Goal: Transaction & Acquisition: Subscribe to service/newsletter

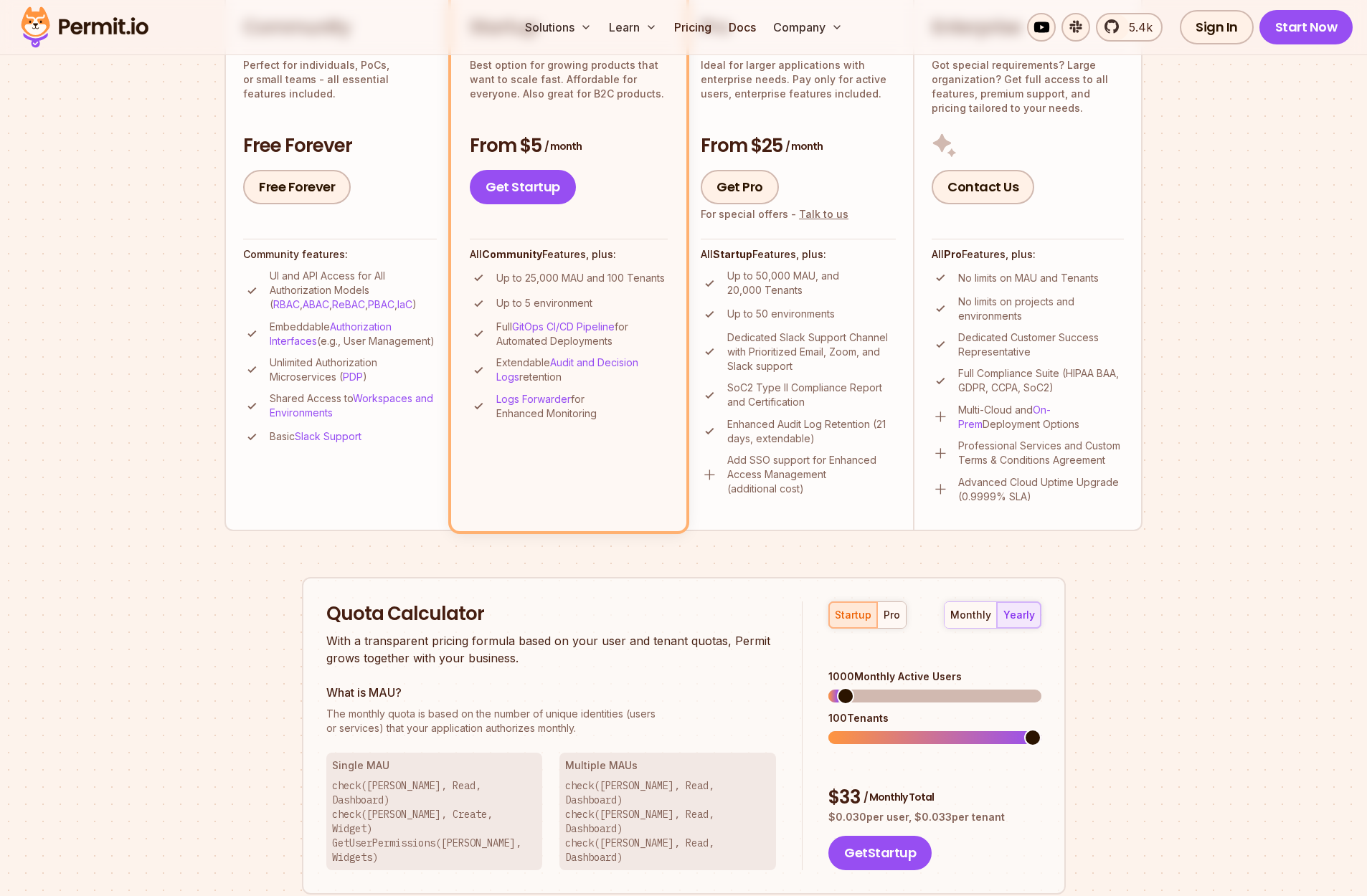
scroll to position [395, 0]
click at [834, 687] on span at bounding box center [842, 695] width 17 height 17
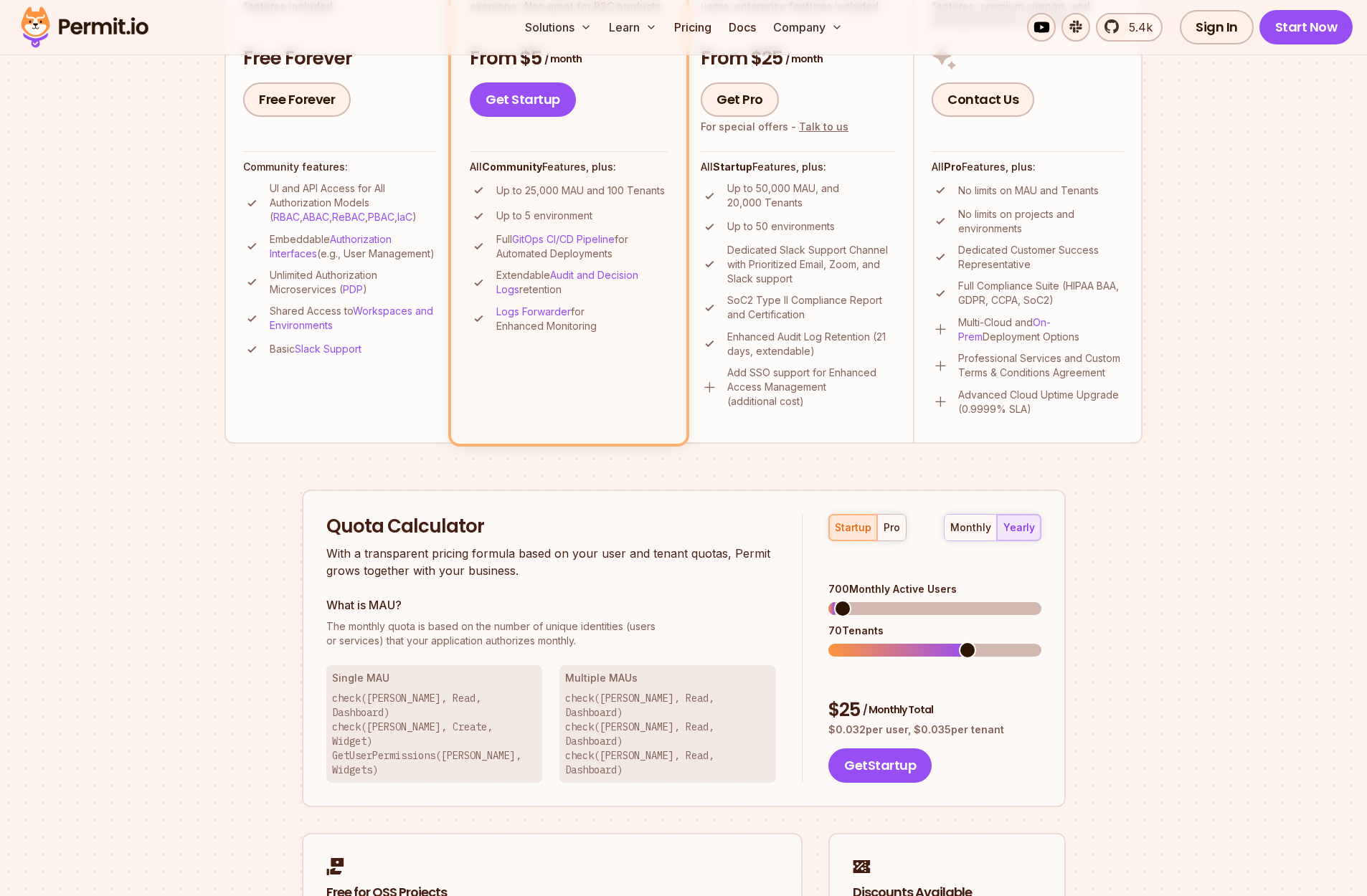
scroll to position [408, 0]
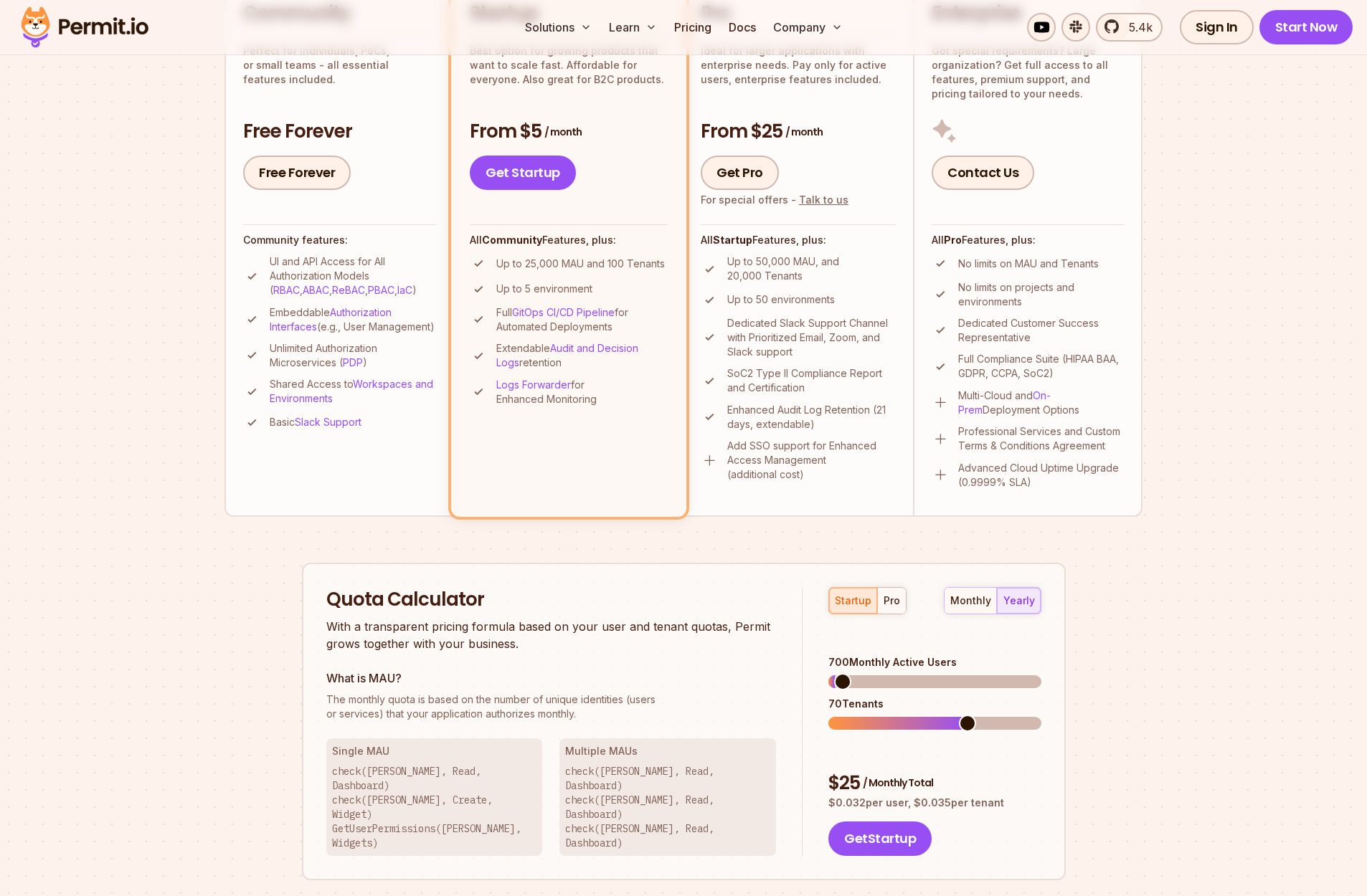
click at [366, 478] on li "Community Perfect for individuals, PoCs, or small teams - all essential feature…" at bounding box center [340, 244] width 230 height 542
click at [301, 182] on link "Free Forever" at bounding box center [297, 172] width 108 height 34
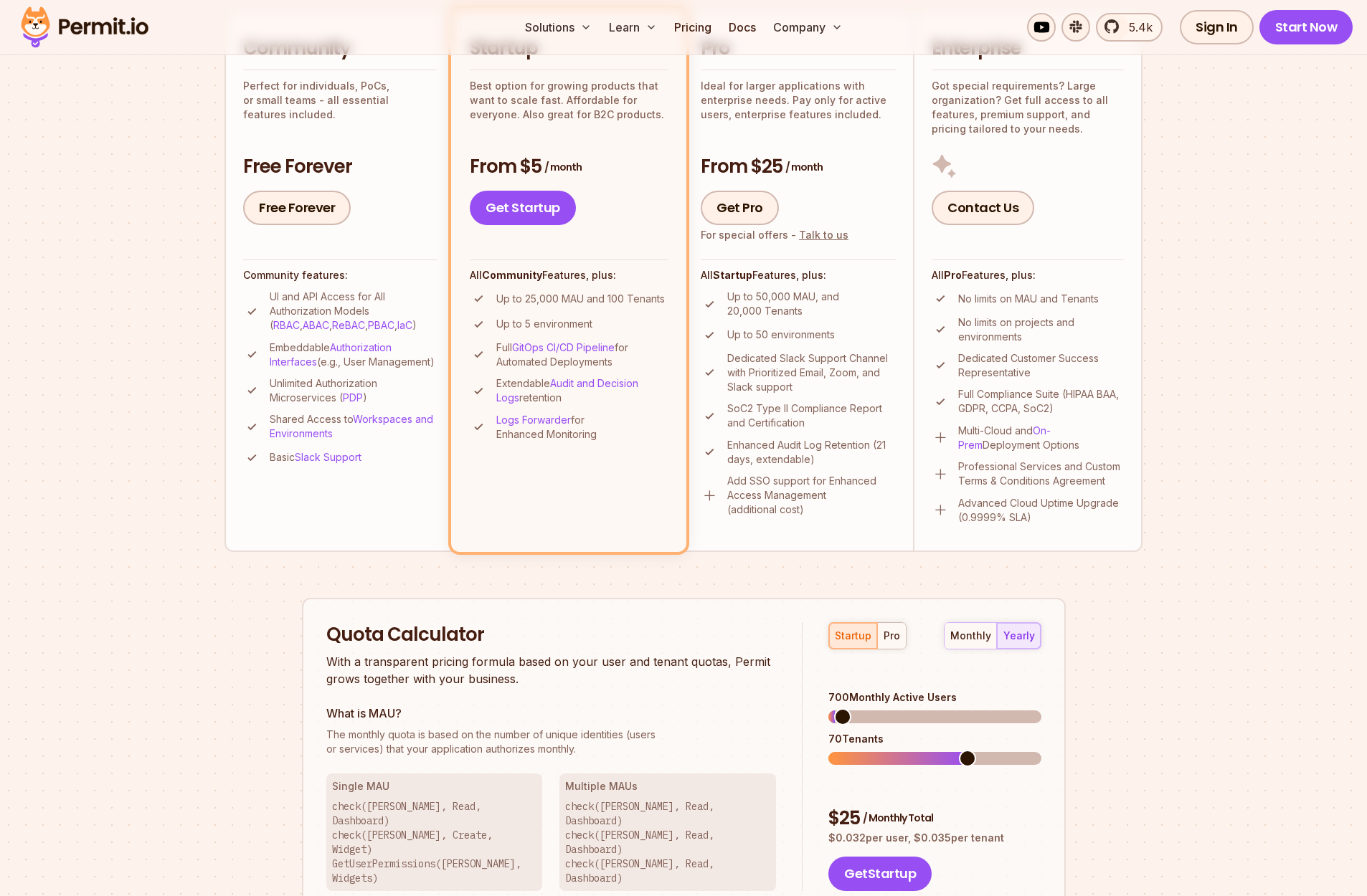
scroll to position [447, 0]
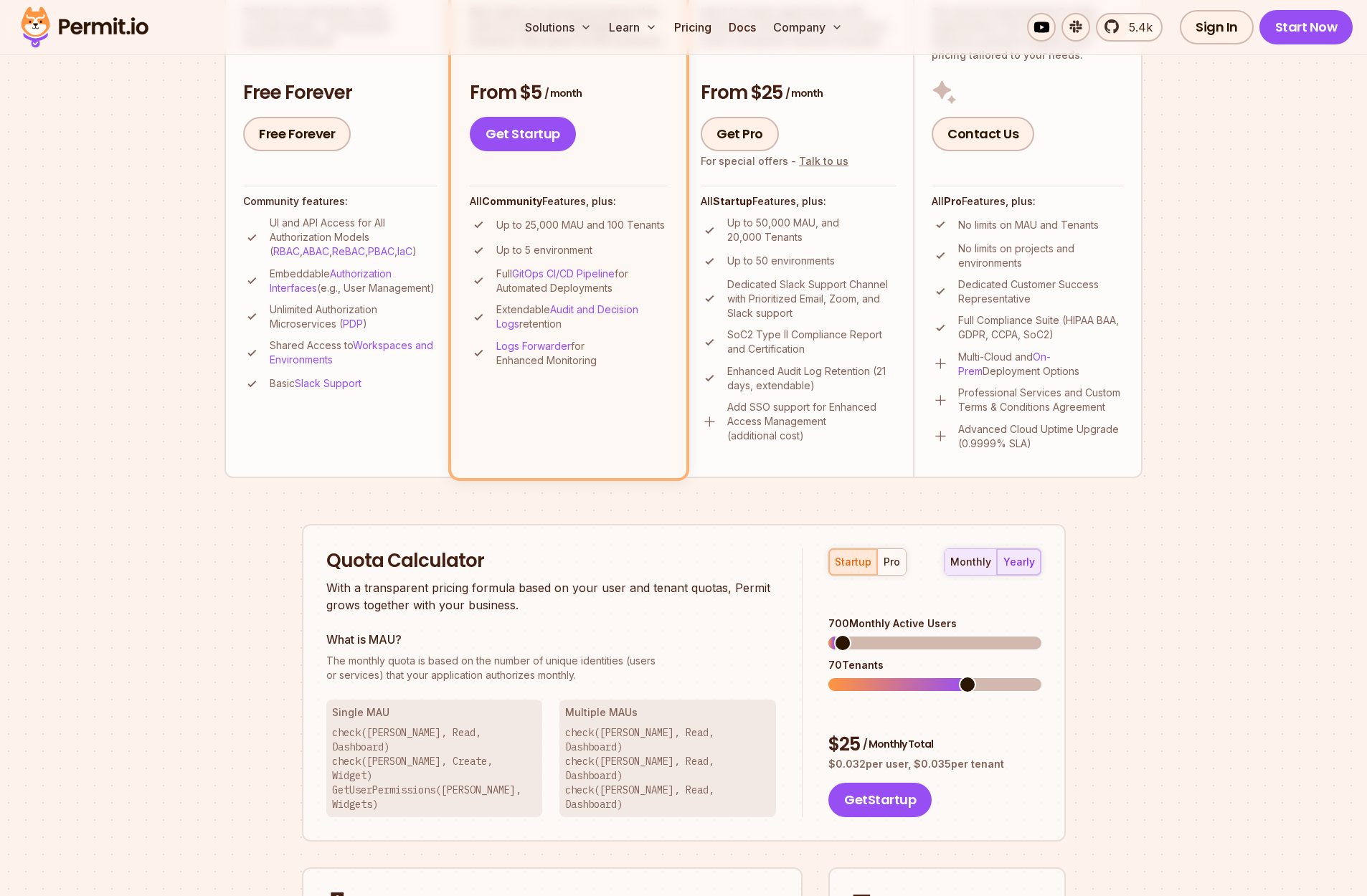
click at [974, 567] on div "monthly" at bounding box center [971, 562] width 41 height 14
click at [1033, 567] on div "yearly" at bounding box center [1019, 562] width 31 height 14
